Goal: Transaction & Acquisition: Book appointment/travel/reservation

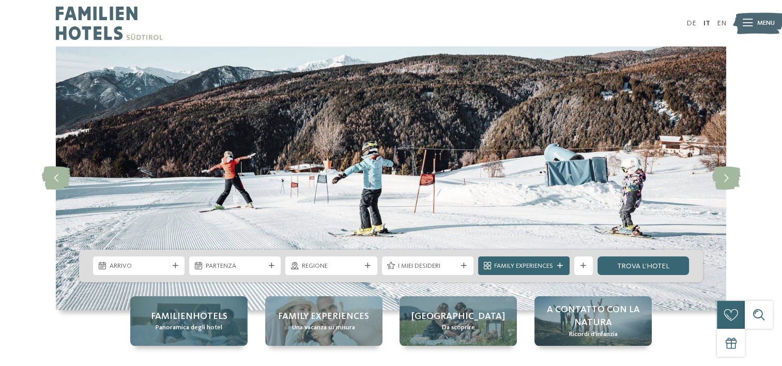
click at [176, 329] on span "Panoramica degli hotel" at bounding box center [189, 327] width 67 height 9
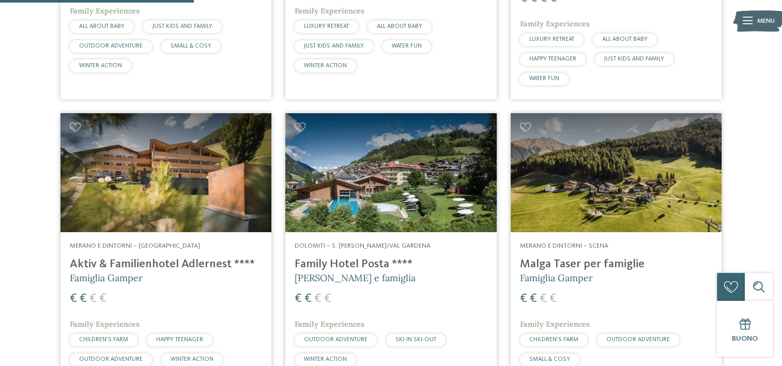
scroll to position [827, 0]
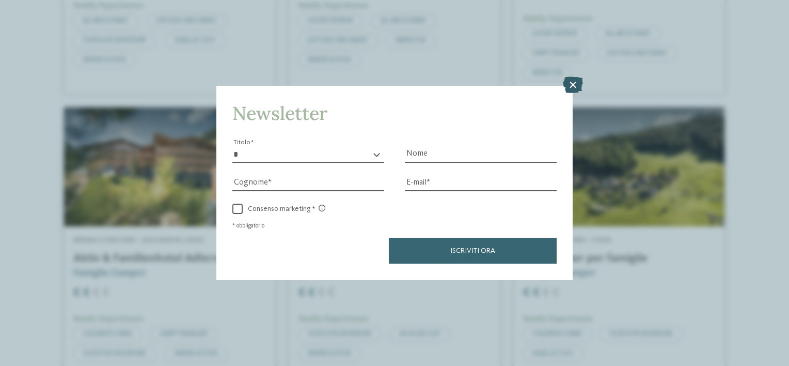
click at [572, 86] on icon at bounding box center [573, 85] width 20 height 17
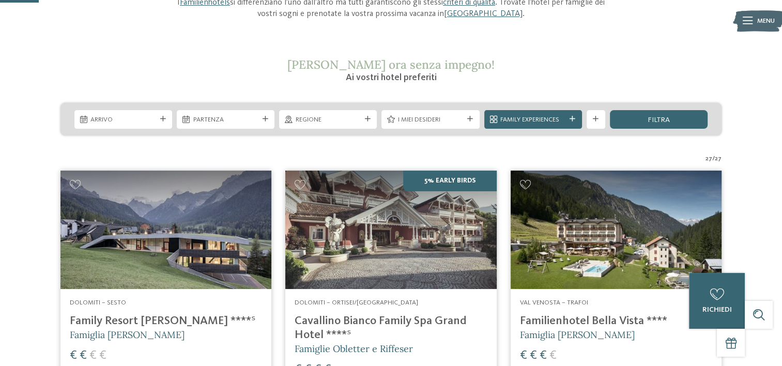
scroll to position [121, 0]
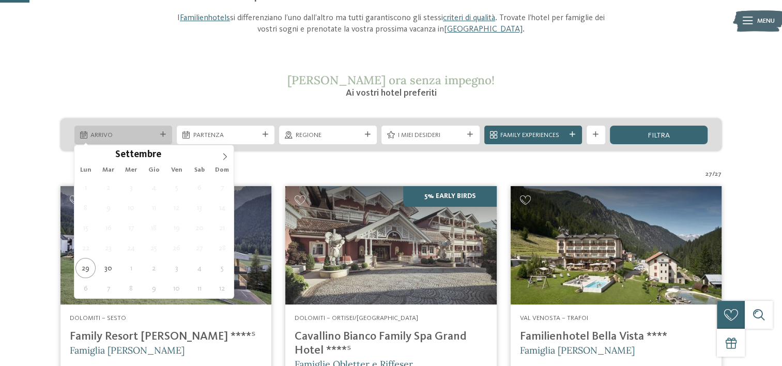
click at [119, 136] on span "Arrivo" at bounding box center [122, 135] width 65 height 9
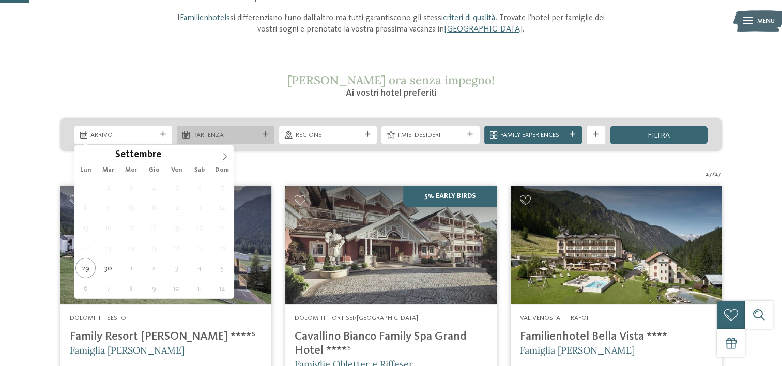
click at [229, 138] on span "Partenza" at bounding box center [225, 135] width 65 height 9
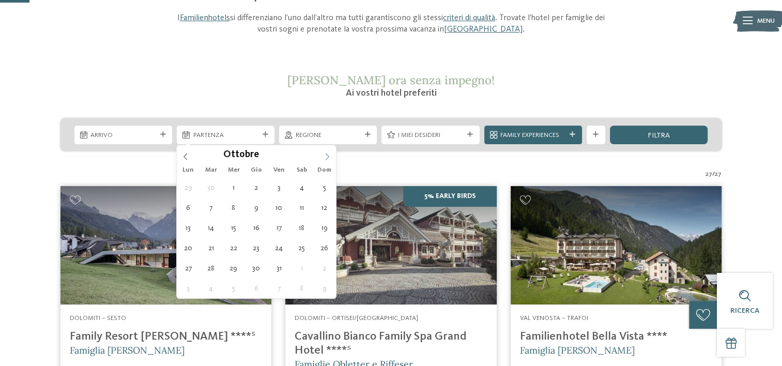
click at [324, 153] on icon at bounding box center [326, 156] width 7 height 7
type input "****"
click at [324, 153] on icon at bounding box center [326, 156] width 7 height 7
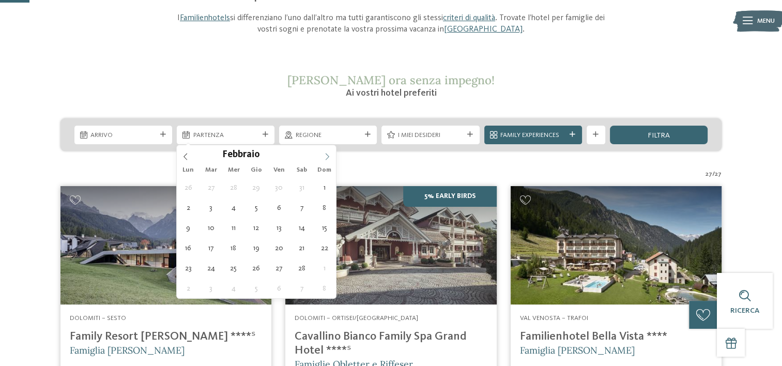
click at [324, 153] on icon at bounding box center [326, 156] width 7 height 7
type div "14.02.2026"
type input "****"
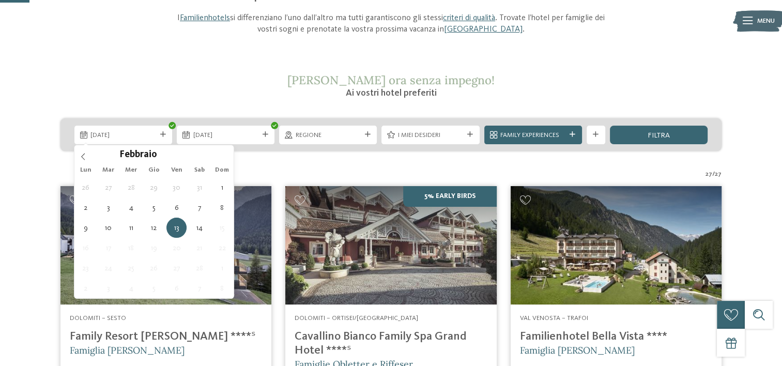
drag, startPoint x: 302, startPoint y: 223, endPoint x: 293, endPoint y: 221, distance: 9.0
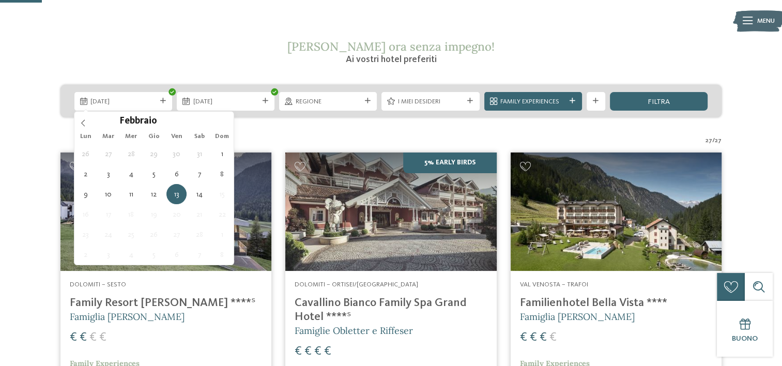
scroll to position [173, 0]
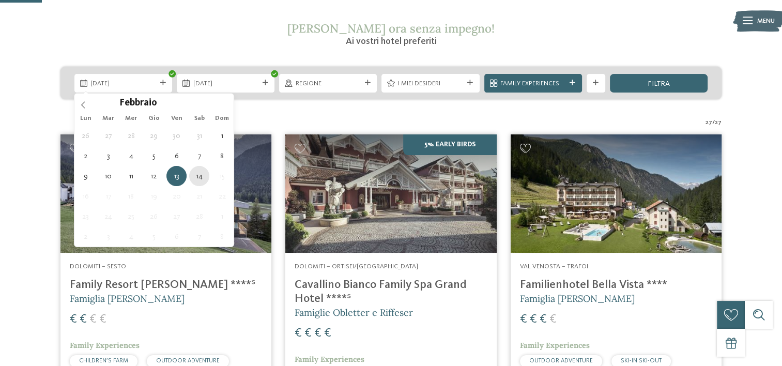
type div "14.02.2026"
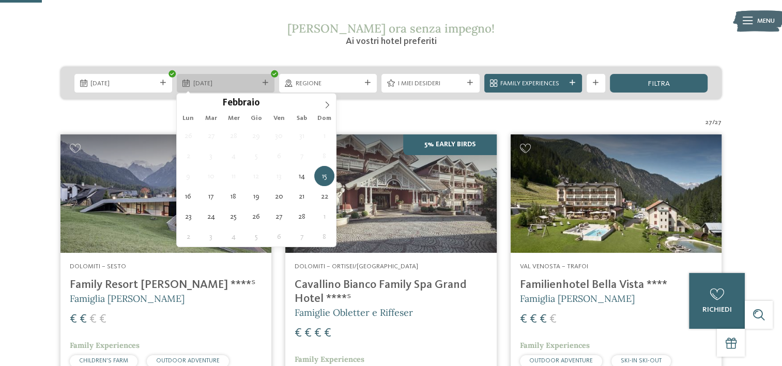
click at [250, 87] on span "15.02.2026" at bounding box center [225, 83] width 65 height 9
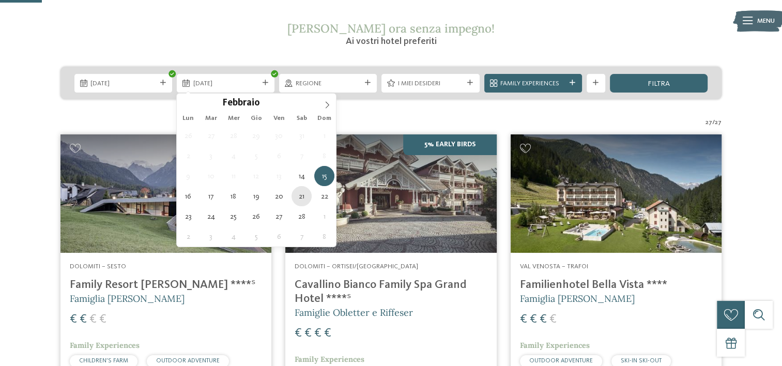
type div "21.02.2026"
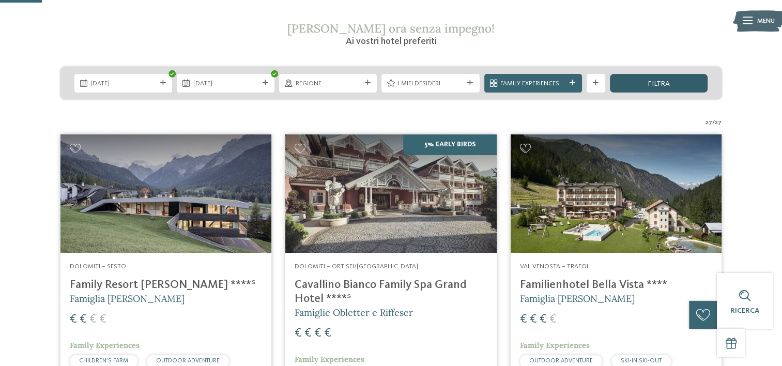
click at [667, 84] on span "filtra" at bounding box center [658, 83] width 22 height 7
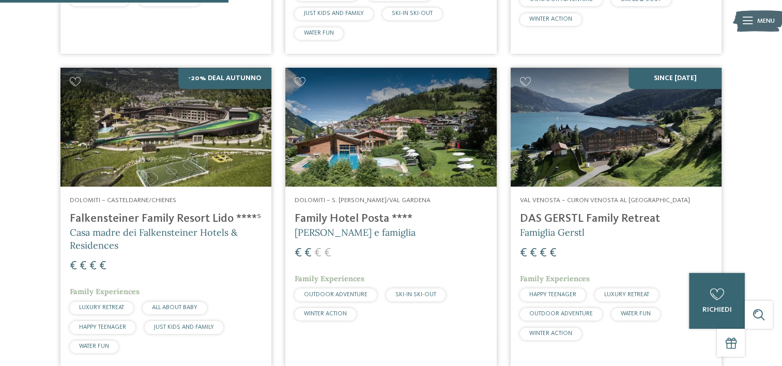
scroll to position [609, 0]
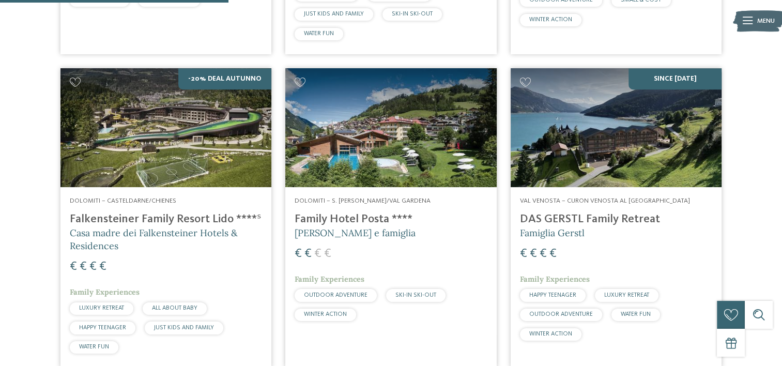
click at [362, 151] on img at bounding box center [390, 127] width 211 height 119
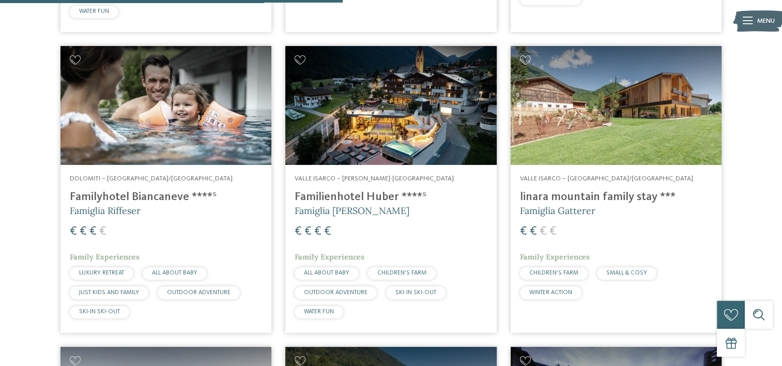
scroll to position [971, 0]
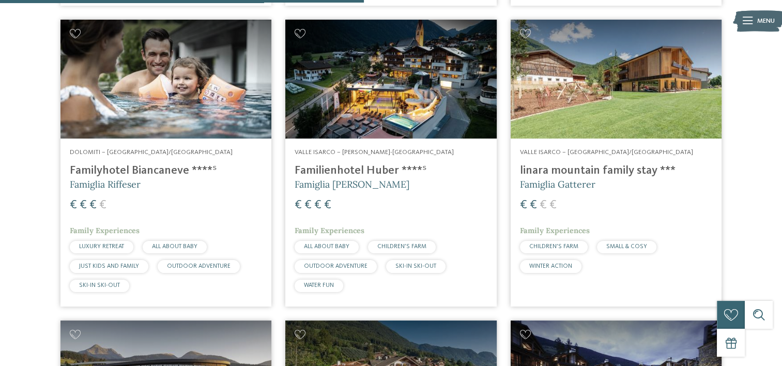
drag, startPoint x: 179, startPoint y: 105, endPoint x: 194, endPoint y: 106, distance: 15.0
click at [179, 105] on img at bounding box center [165, 79] width 211 height 119
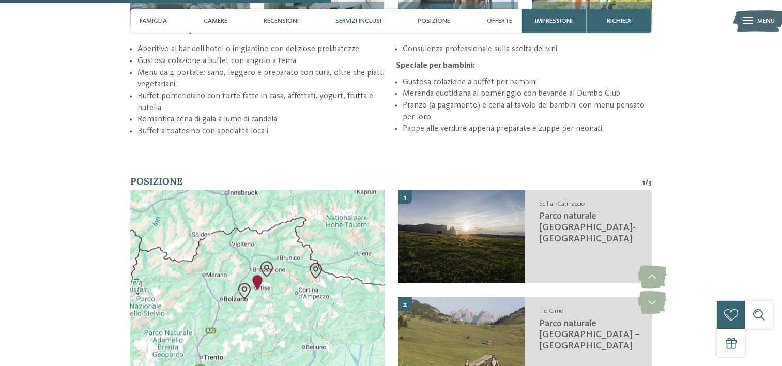
scroll to position [1447, 0]
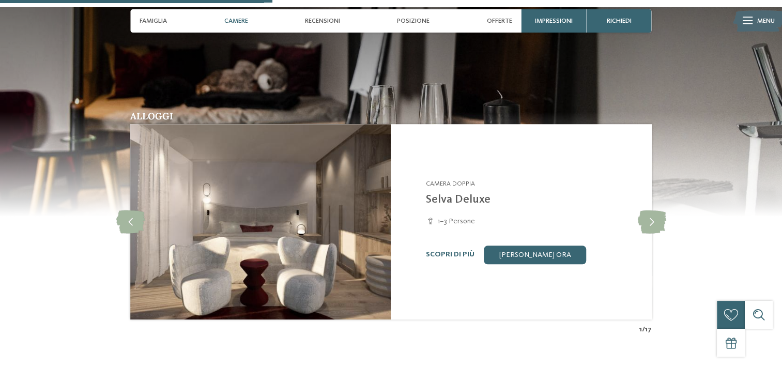
scroll to position [930, 0]
